Goal: Task Accomplishment & Management: Use online tool/utility

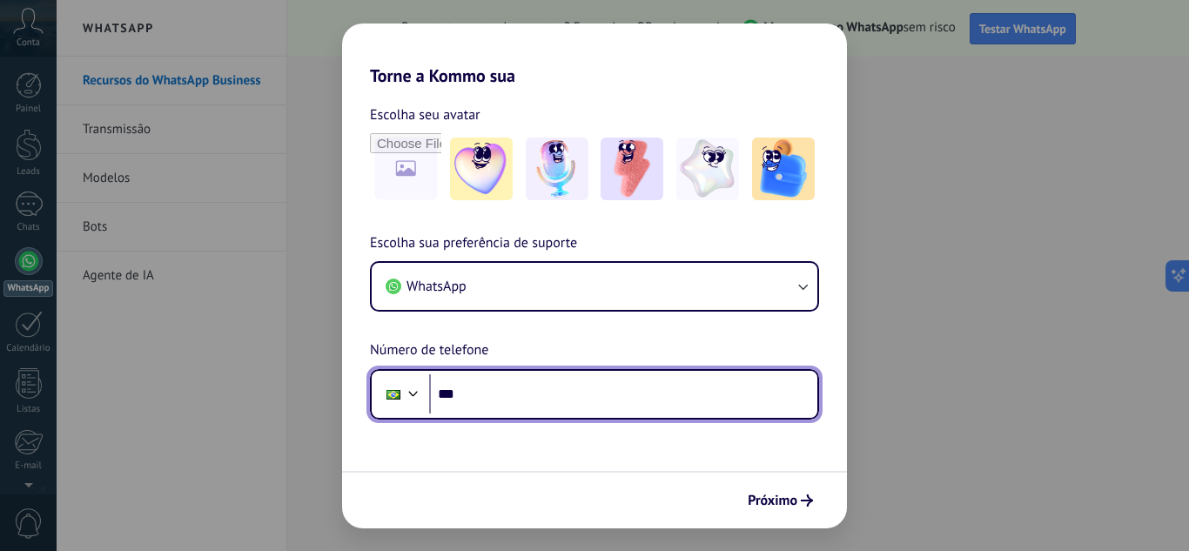
click at [475, 394] on input "***" at bounding box center [623, 394] width 388 height 40
type input "**********"
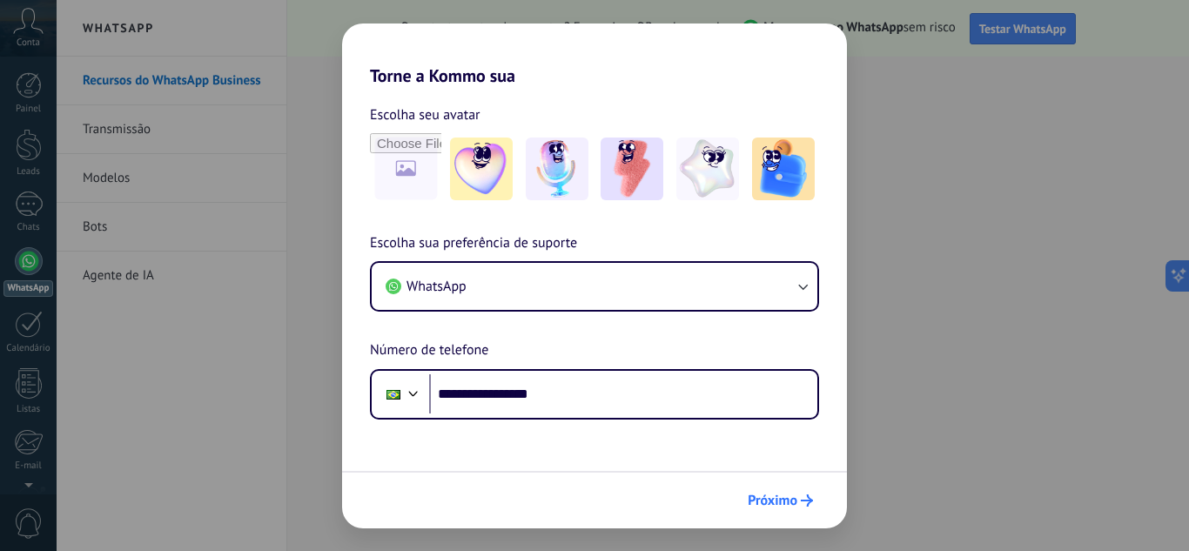
click at [745, 501] on button "Próximo" at bounding box center [780, 501] width 81 height 30
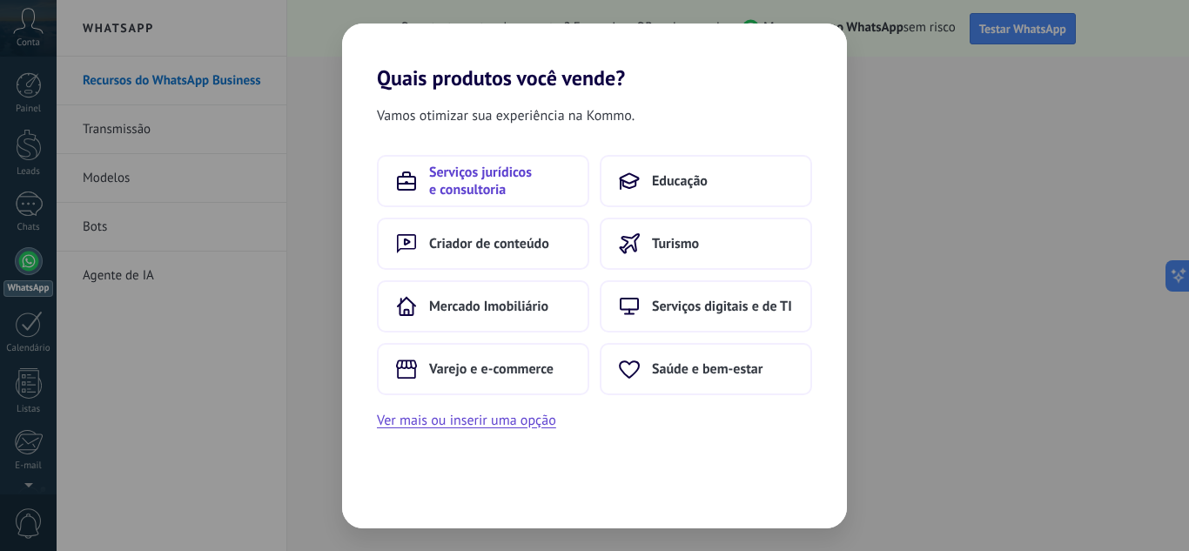
click at [512, 190] on span "Serviços jurídicos e consultoria" at bounding box center [499, 181] width 141 height 35
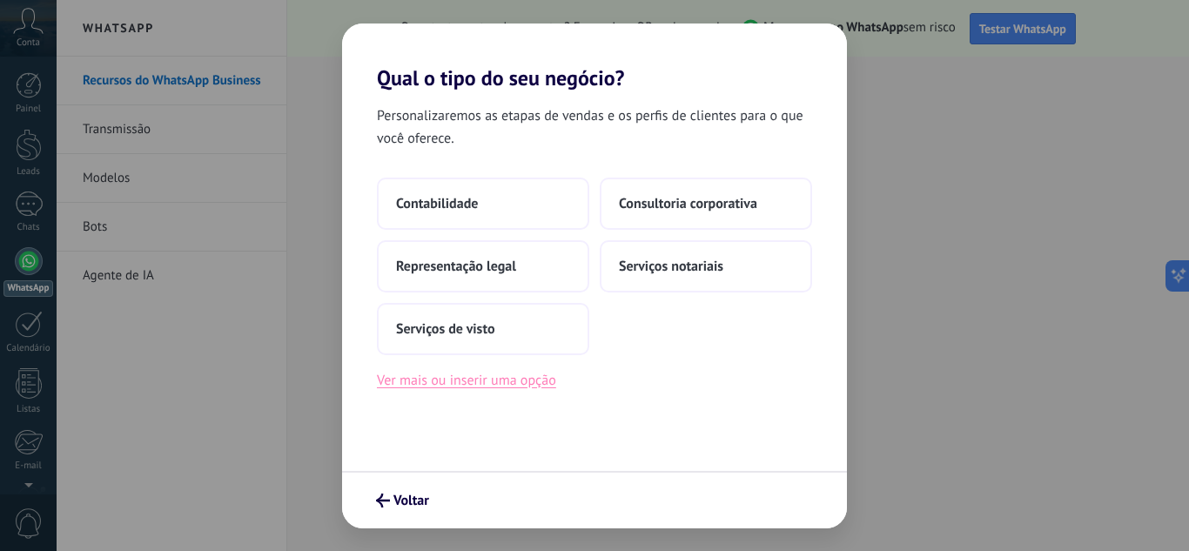
click at [481, 374] on button "Ver mais ou inserir uma opção" at bounding box center [466, 380] width 179 height 23
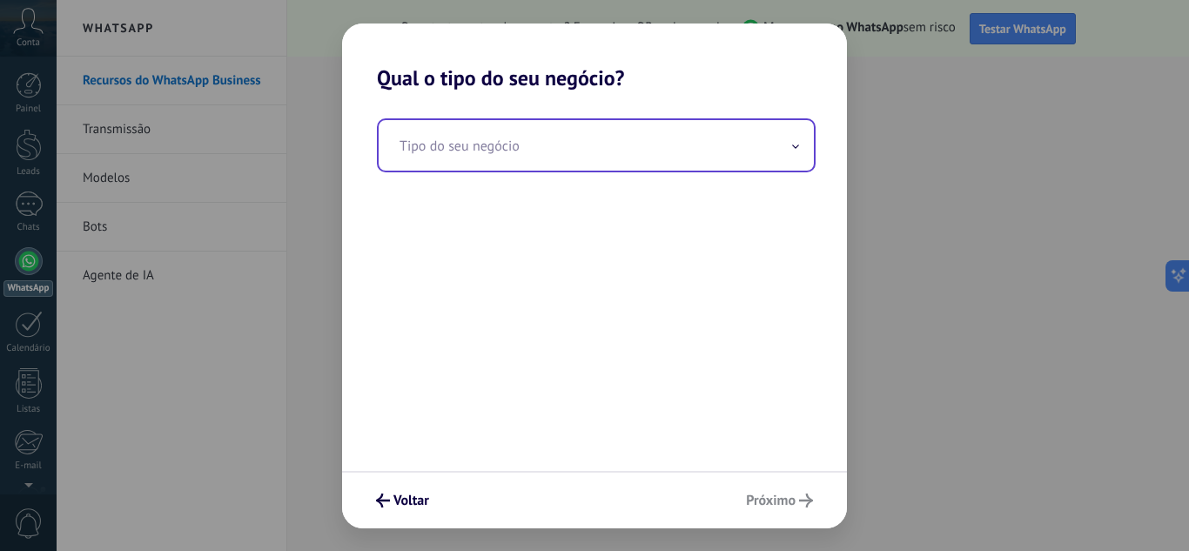
click at [504, 132] on input "text" at bounding box center [596, 145] width 435 height 50
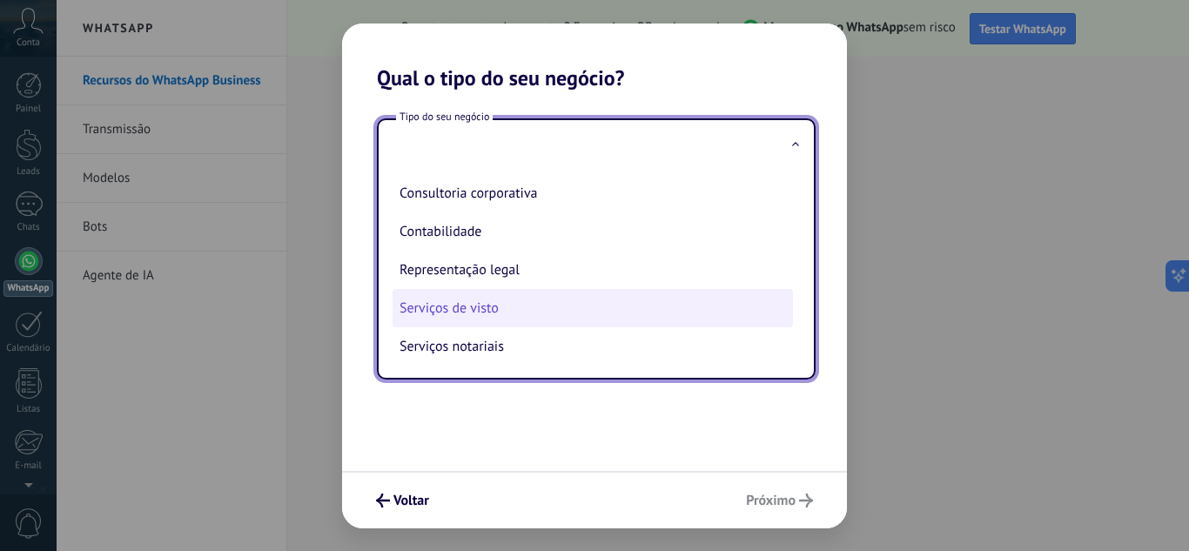
scroll to position [2, 0]
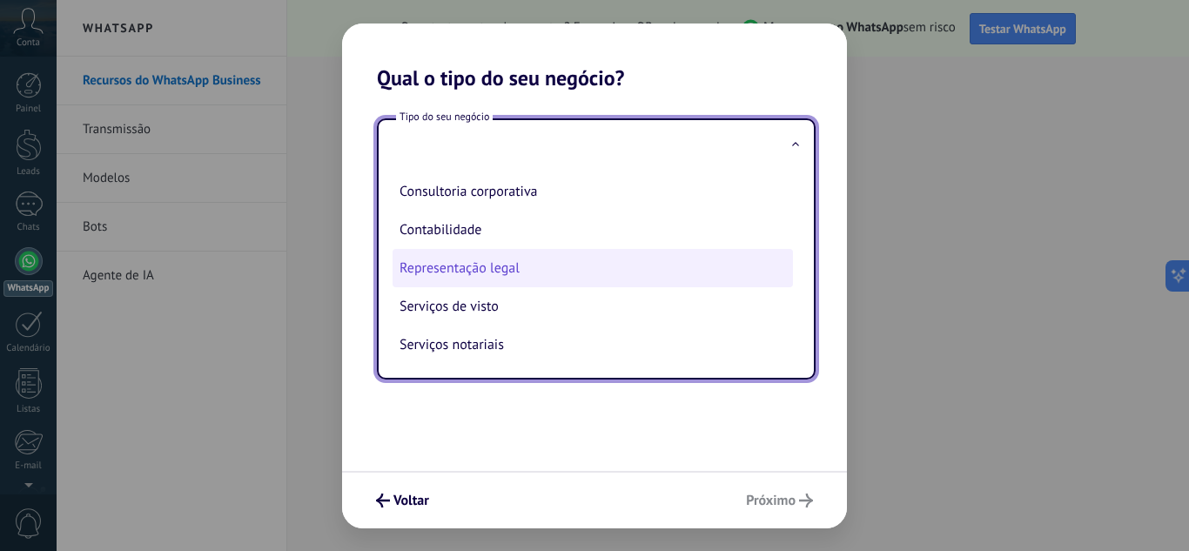
click at [477, 266] on li "Representação legal" at bounding box center [593, 268] width 401 height 38
type input "**********"
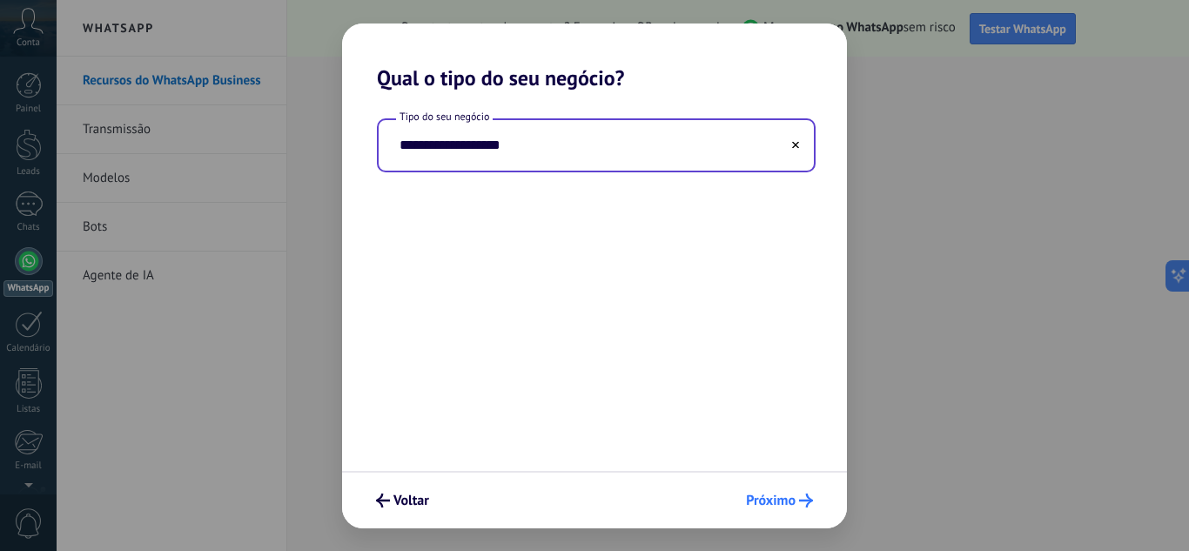
click at [780, 495] on span "Próximo" at bounding box center [771, 501] width 50 height 12
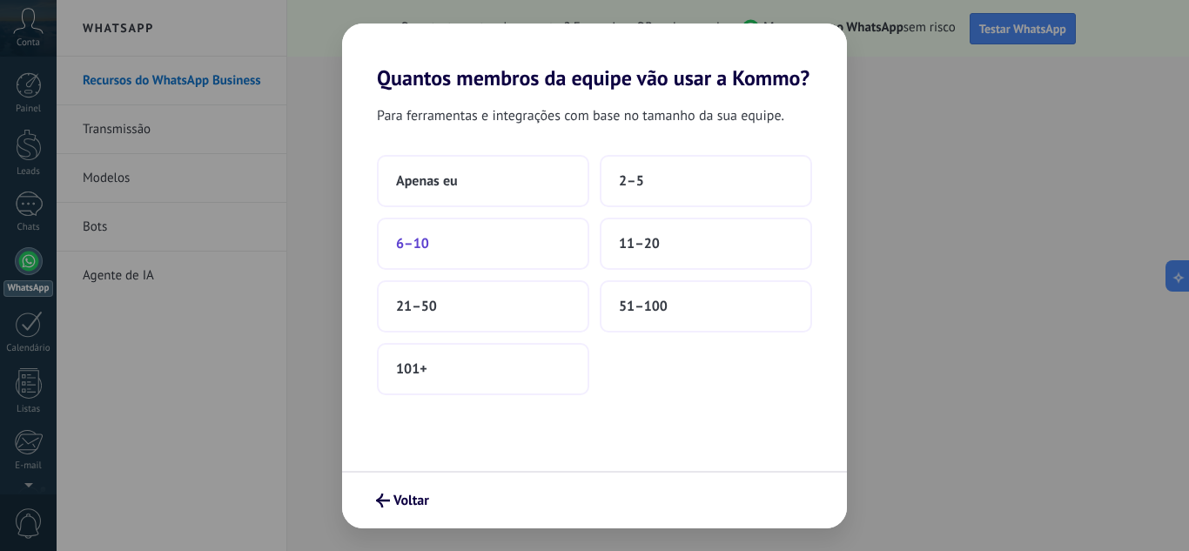
click at [410, 246] on span "6–10" at bounding box center [412, 243] width 33 height 17
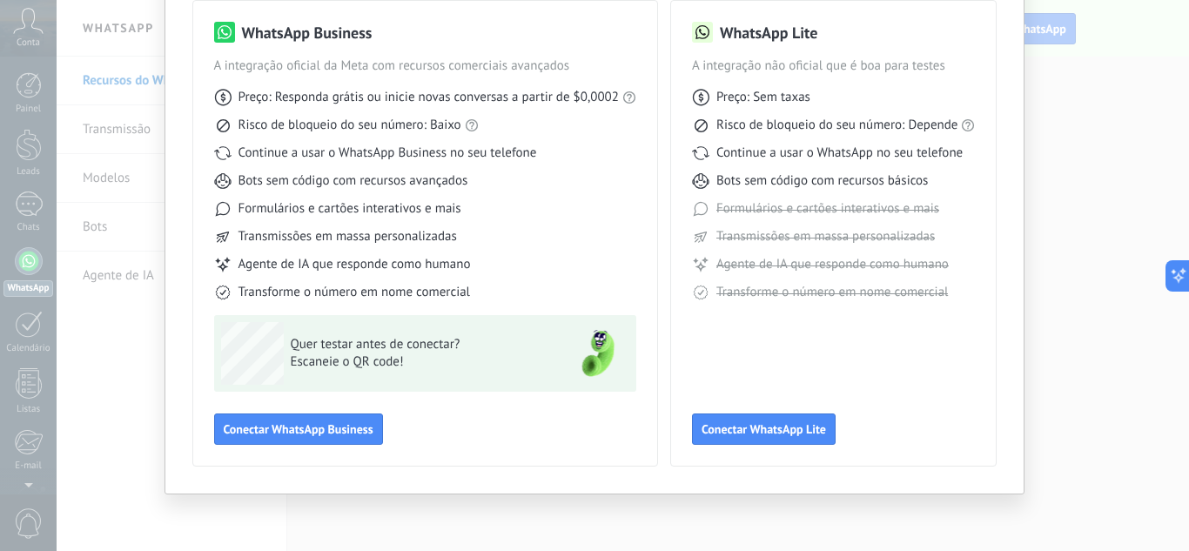
scroll to position [45, 0]
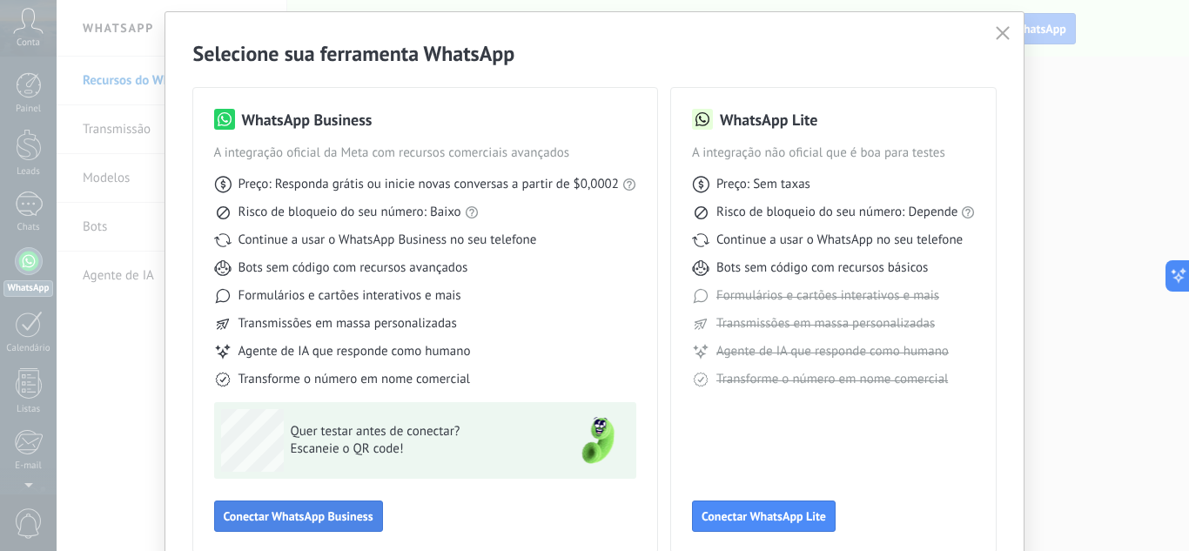
click at [273, 519] on span "Conectar WhatsApp Business" at bounding box center [299, 516] width 150 height 12
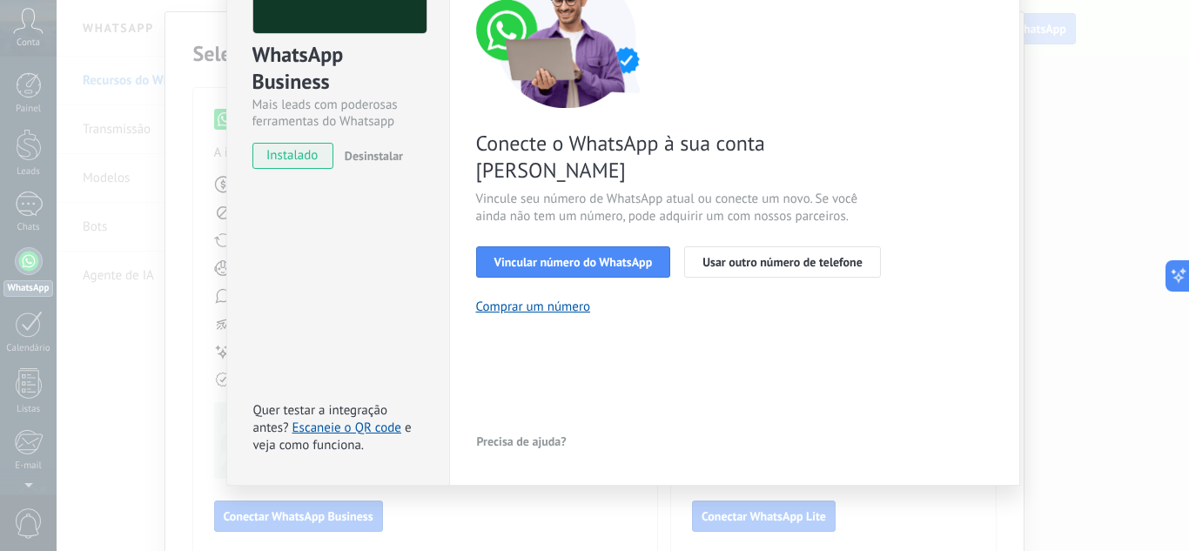
scroll to position [0, 0]
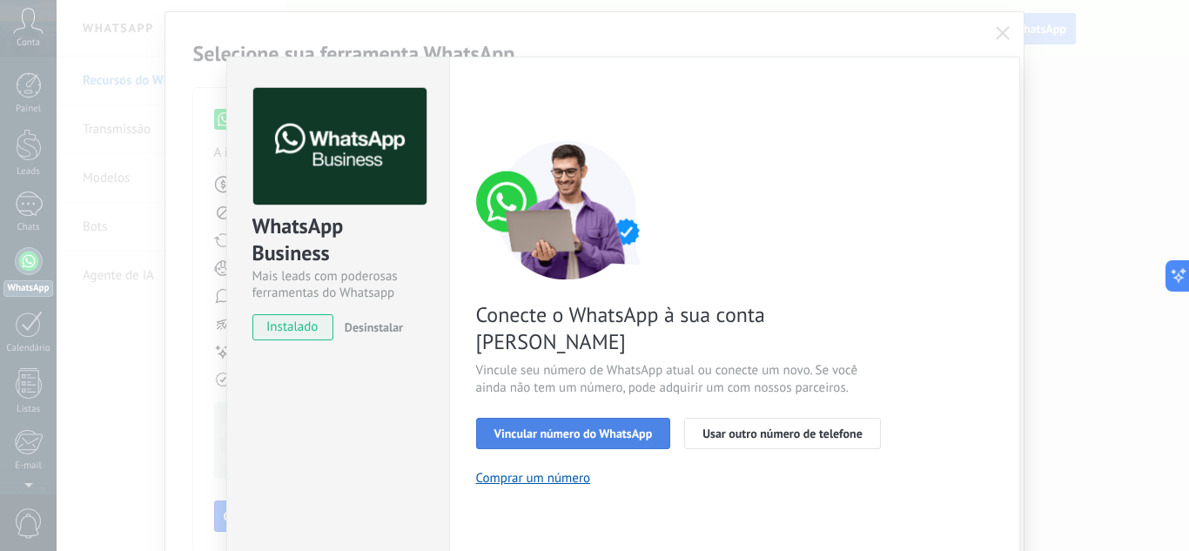
click at [553, 428] on span "Vincular número do WhatsApp" at bounding box center [574, 434] width 158 height 12
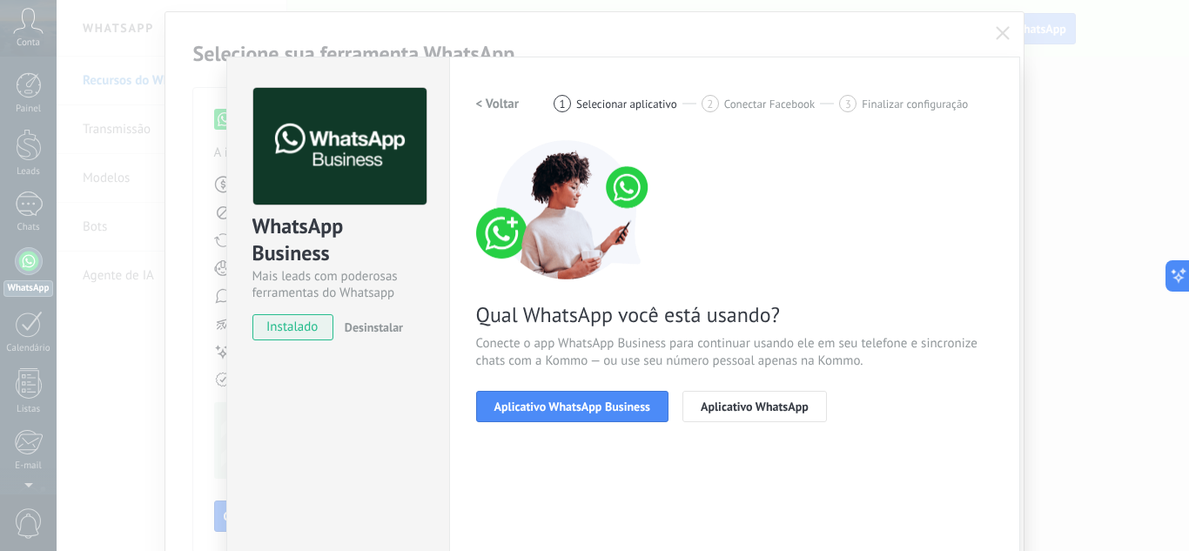
click at [553, 401] on span "Aplicativo WhatsApp Business" at bounding box center [573, 407] width 156 height 12
